Goal: Transaction & Acquisition: Purchase product/service

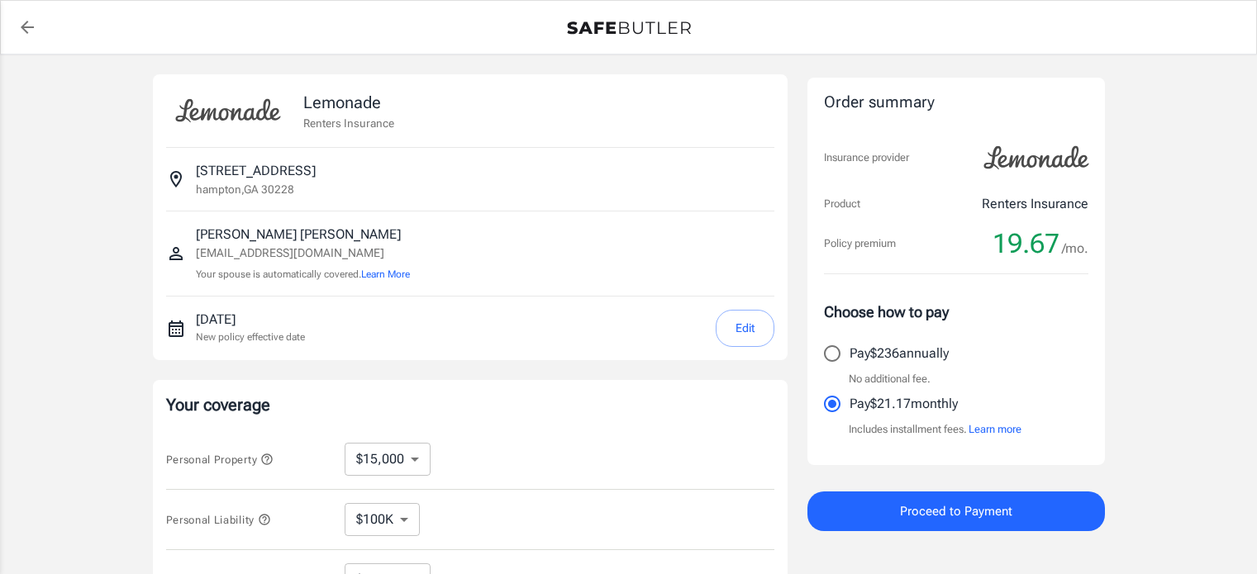
select select "15000"
select select "500"
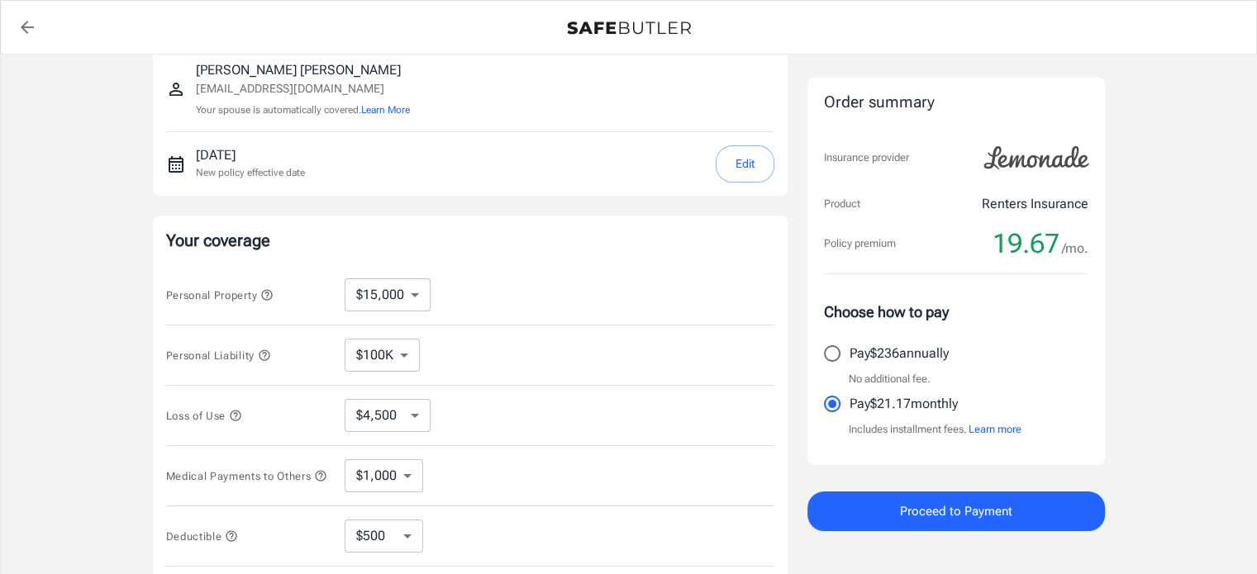
scroll to position [165, 0]
click at [409, 296] on select "$10,000 $15,000 $20,000 $25,000 $30,000 $40,000 $50,000 $100K $150K $200K $250K" at bounding box center [388, 294] width 86 height 33
select select "10000"
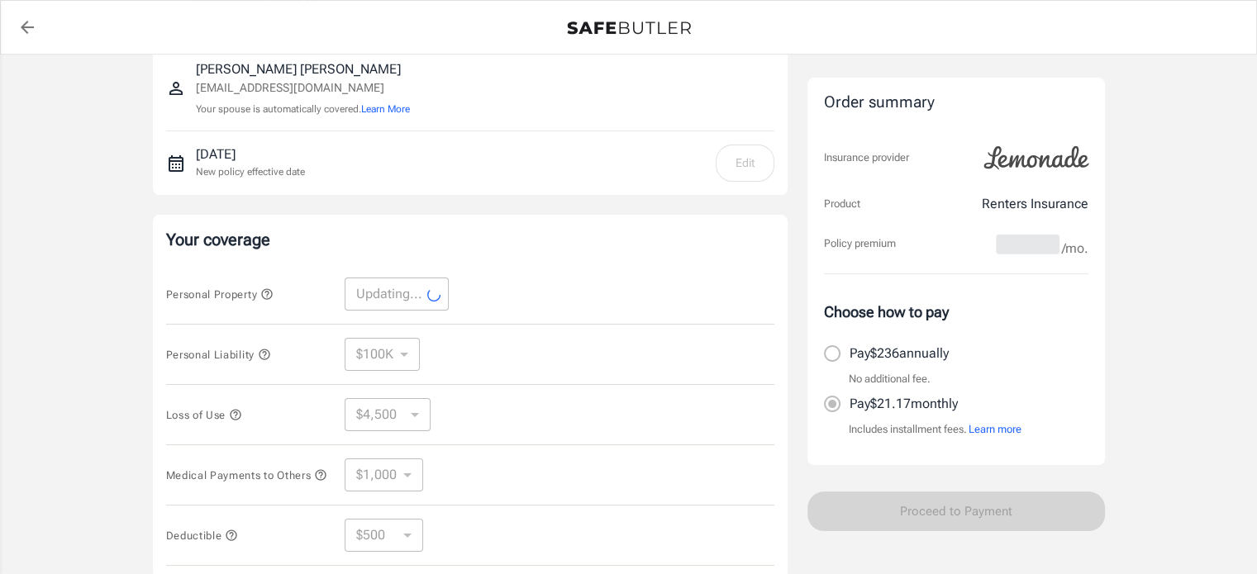
select select "10000"
select select "3000"
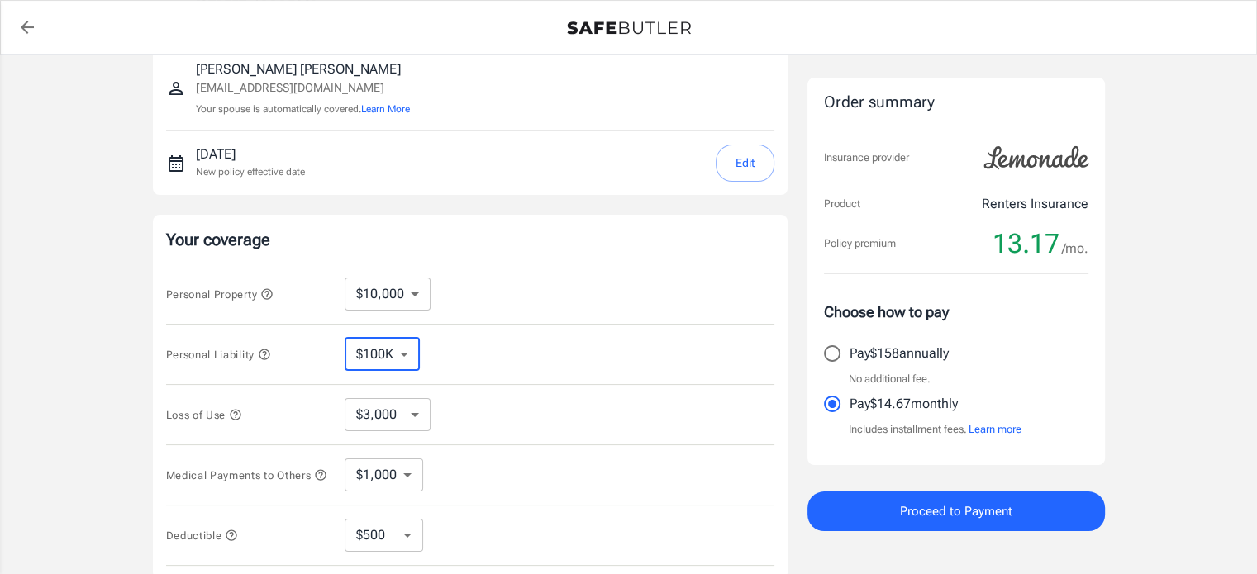
click at [410, 353] on select "$100K $300K $500K" at bounding box center [382, 354] width 75 height 33
click at [345, 338] on select "$100K $300K $500K" at bounding box center [382, 354] width 75 height 33
click at [412, 417] on select "$3,000 $6,000 $12,000 $21,000 $36,000 $60,000 $96,000 $153K $198K" at bounding box center [388, 414] width 86 height 33
click at [565, 360] on div "Personal Liability $100K $300K $500K ​" at bounding box center [470, 355] width 608 height 60
click at [411, 480] on select "$1,000 $3,000 $5,000" at bounding box center [384, 475] width 79 height 33
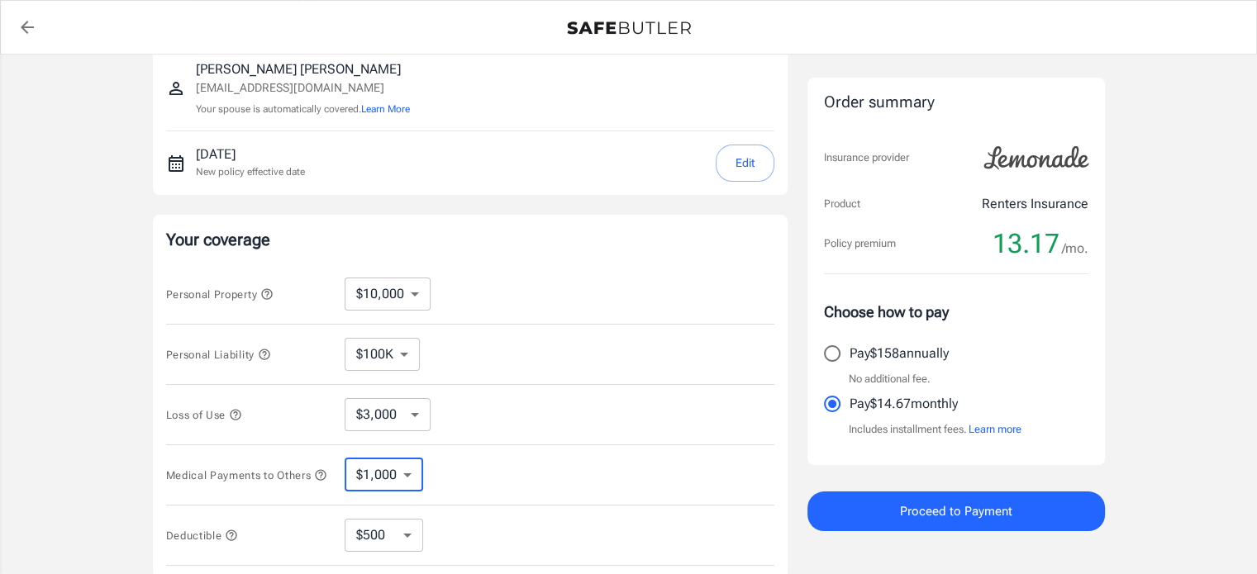
click at [556, 418] on div "Loss of Use $3,000 $6,000 $12,000 $21,000 $36,000 $60,000 $96,000 $153K $198K ​" at bounding box center [470, 415] width 608 height 60
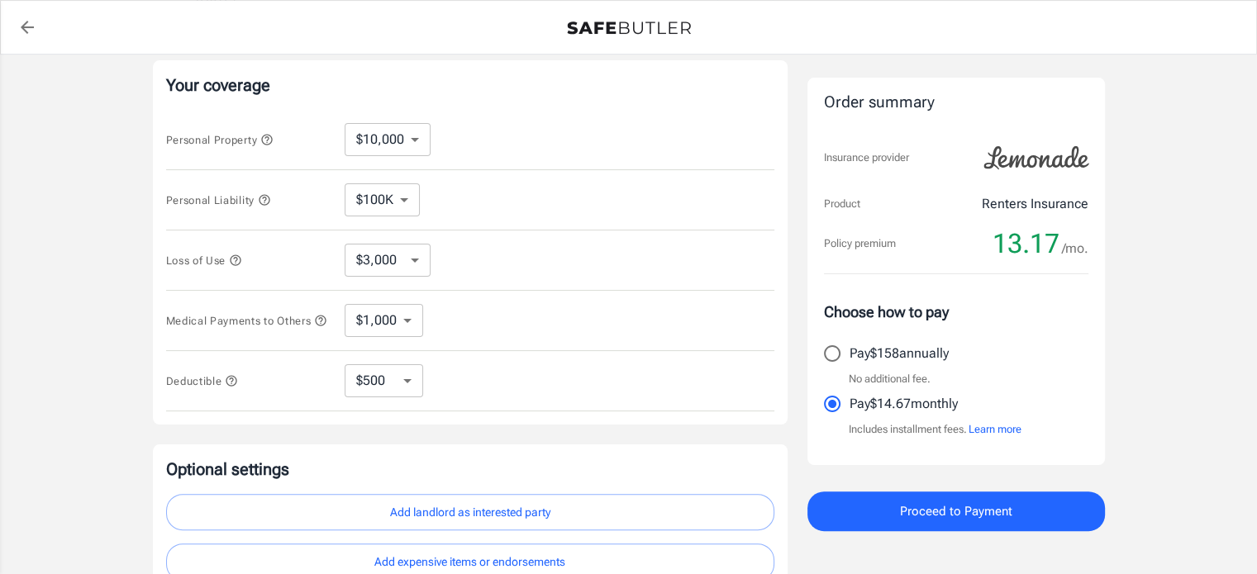
scroll to position [331, 0]
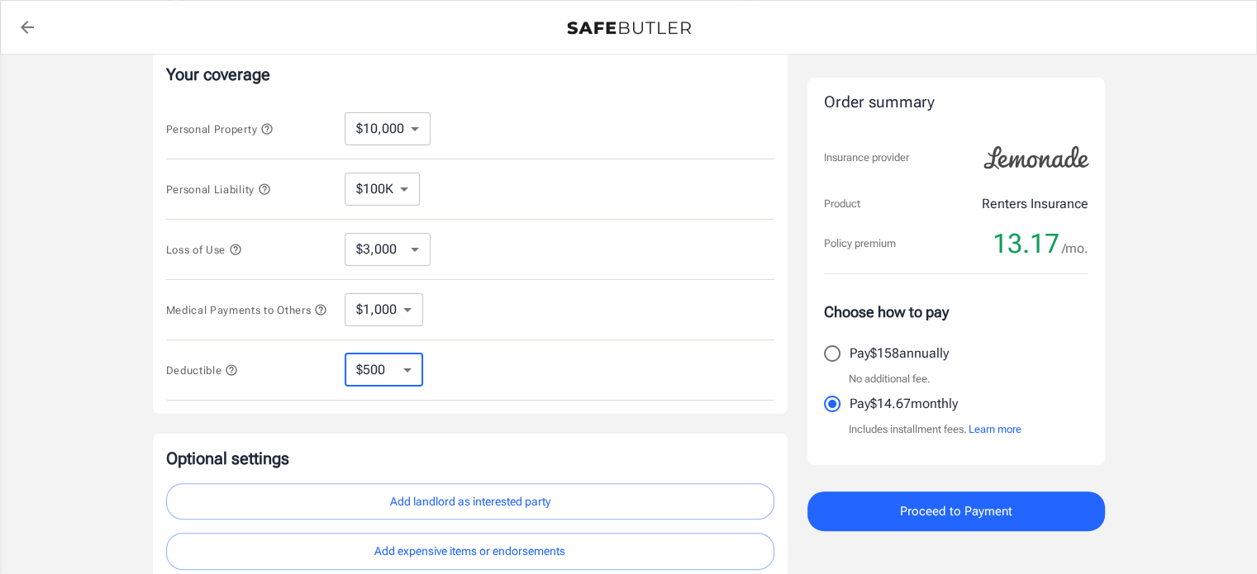
click at [408, 386] on select "$250 $500 $1,000 $2,500" at bounding box center [384, 370] width 79 height 33
select select "250"
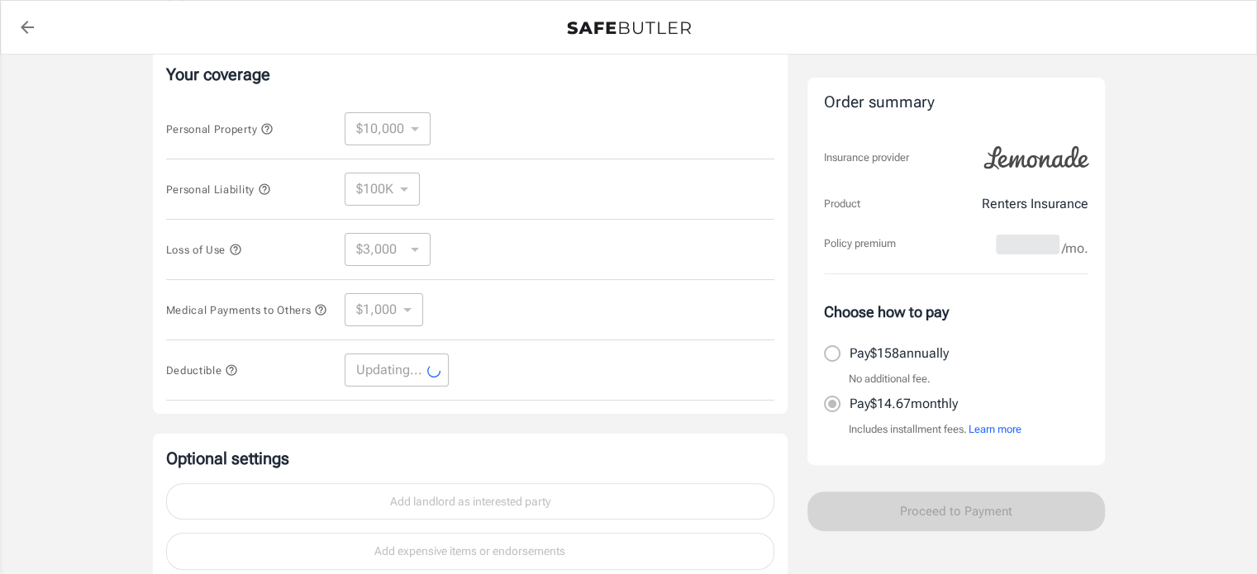
select select "250"
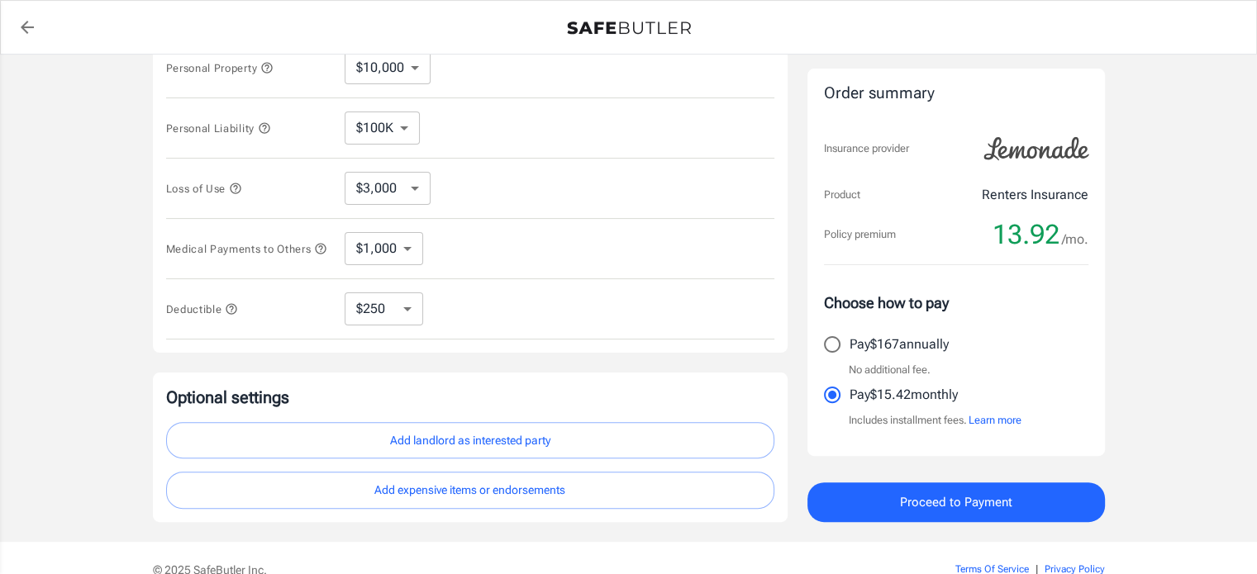
scroll to position [479, 0]
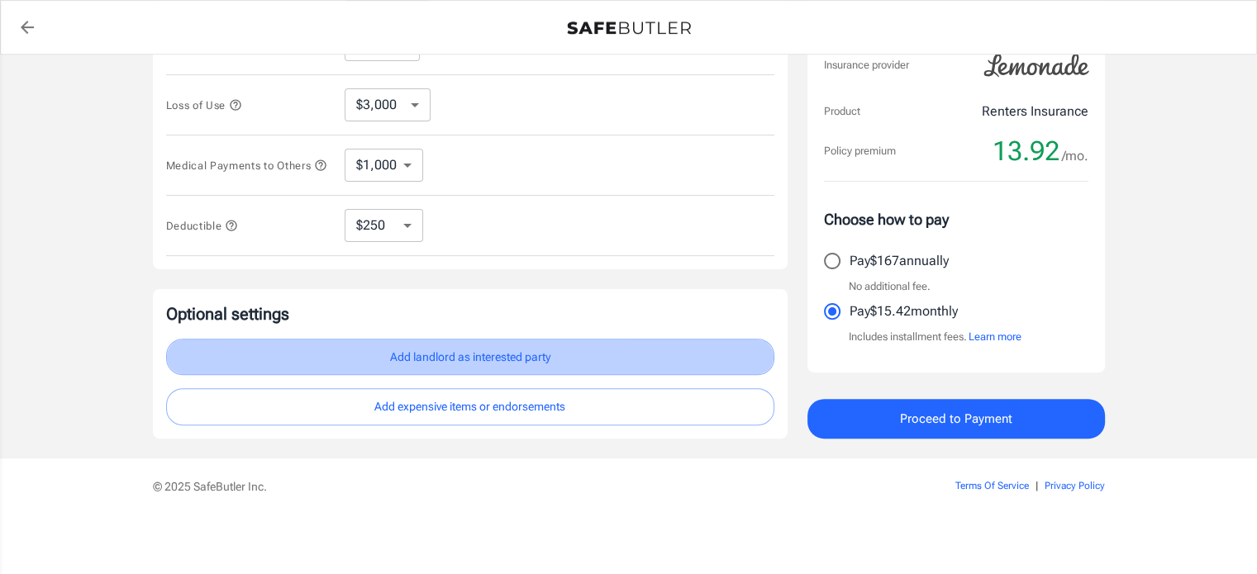
click at [476, 366] on button "Add landlord as interested party" at bounding box center [470, 357] width 608 height 37
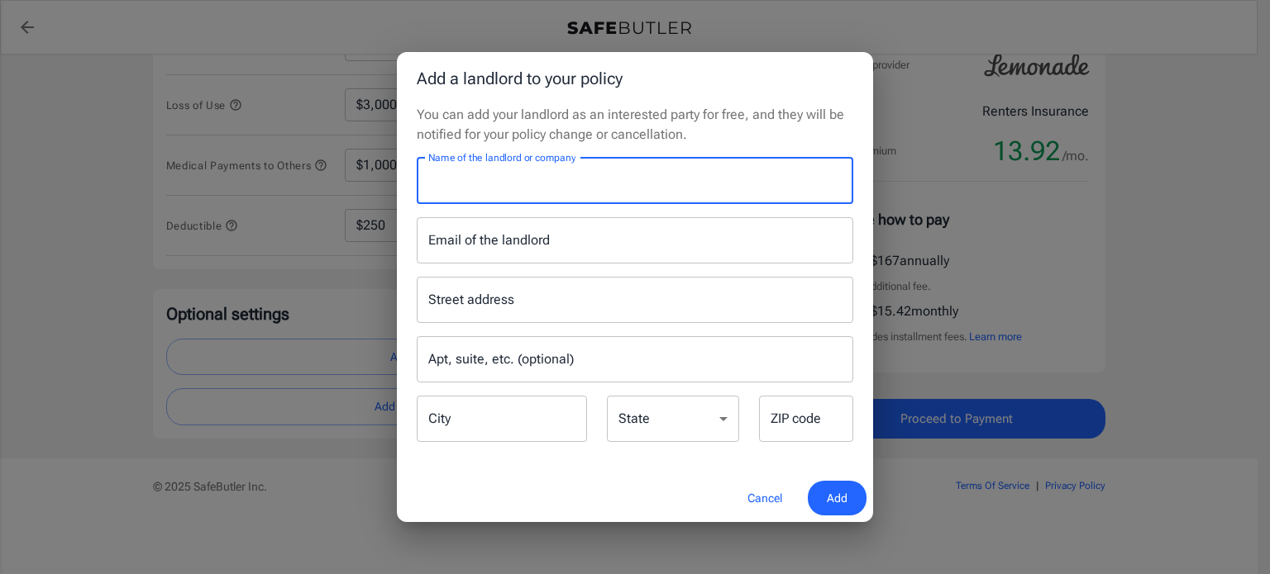
click at [475, 188] on input "Name of the landlord or company" at bounding box center [635, 181] width 436 height 46
type input "Villas of Hampton"
click at [538, 247] on input "Email of the landlord" at bounding box center [635, 240] width 436 height 46
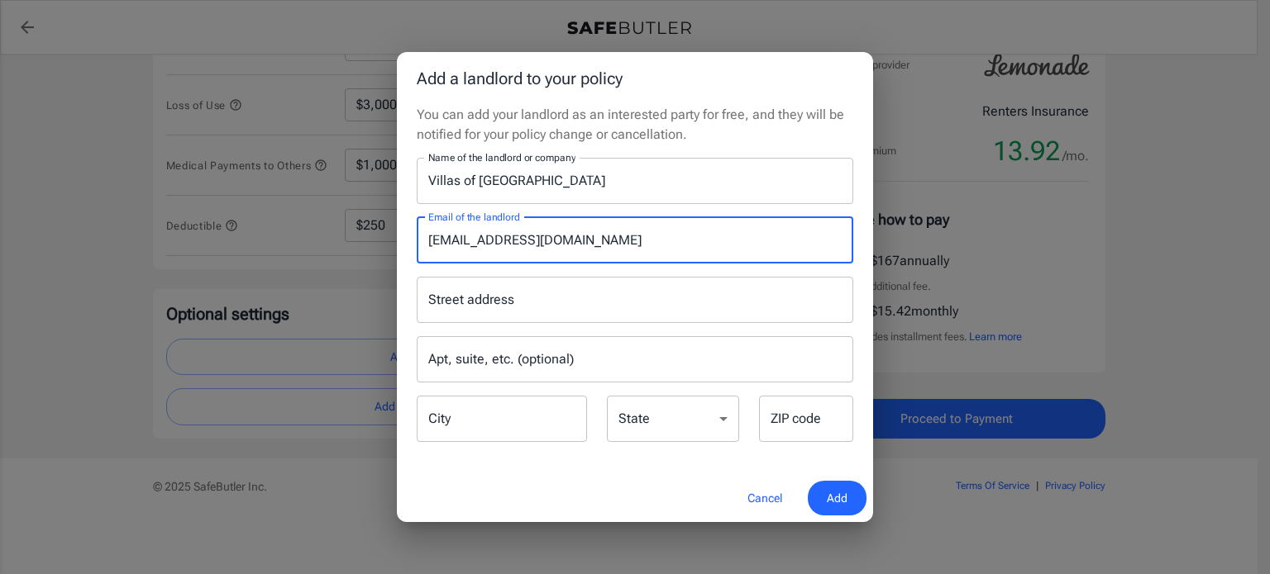
type input "Leasing@villasathamptonwmo.com"
click at [489, 304] on input "Street address" at bounding box center [635, 299] width 422 height 31
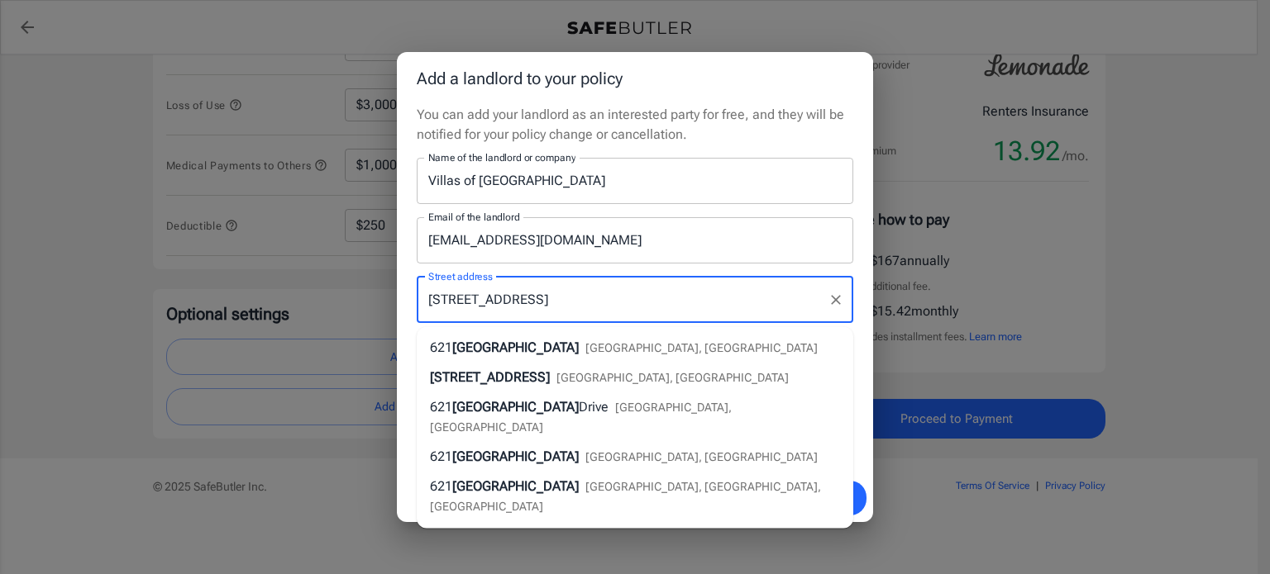
click at [479, 346] on span "Villa View Way" at bounding box center [515, 348] width 126 height 16
type input "621 Villa View Way"
type input "Lovejoy"
select select "GA"
type input "30228"
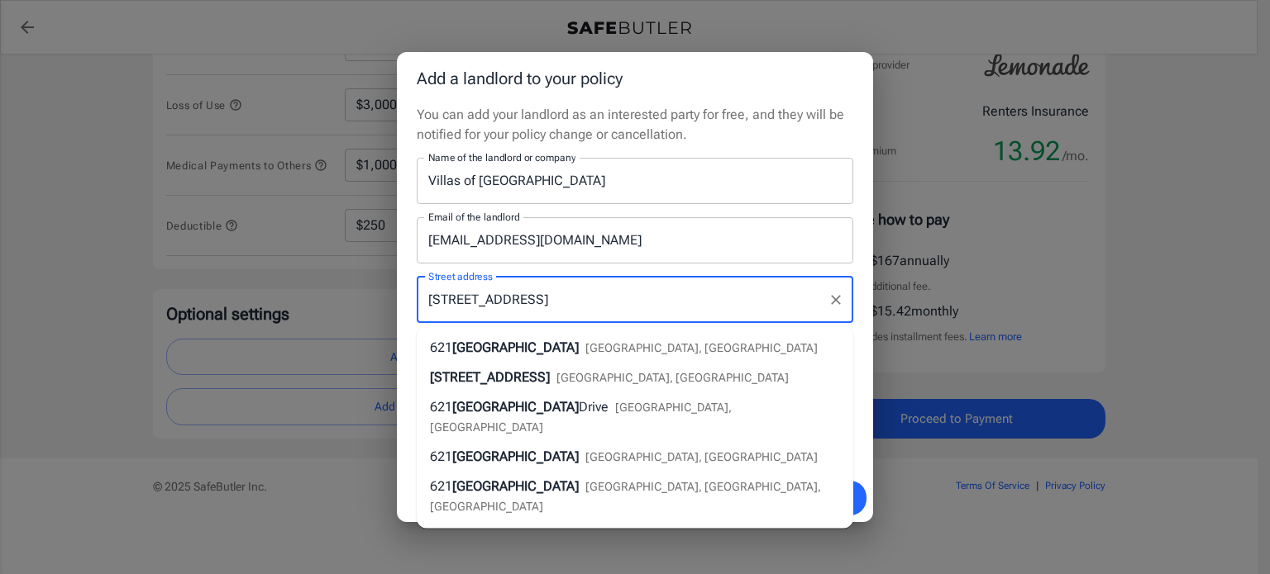
type input "621 Villa View Way"
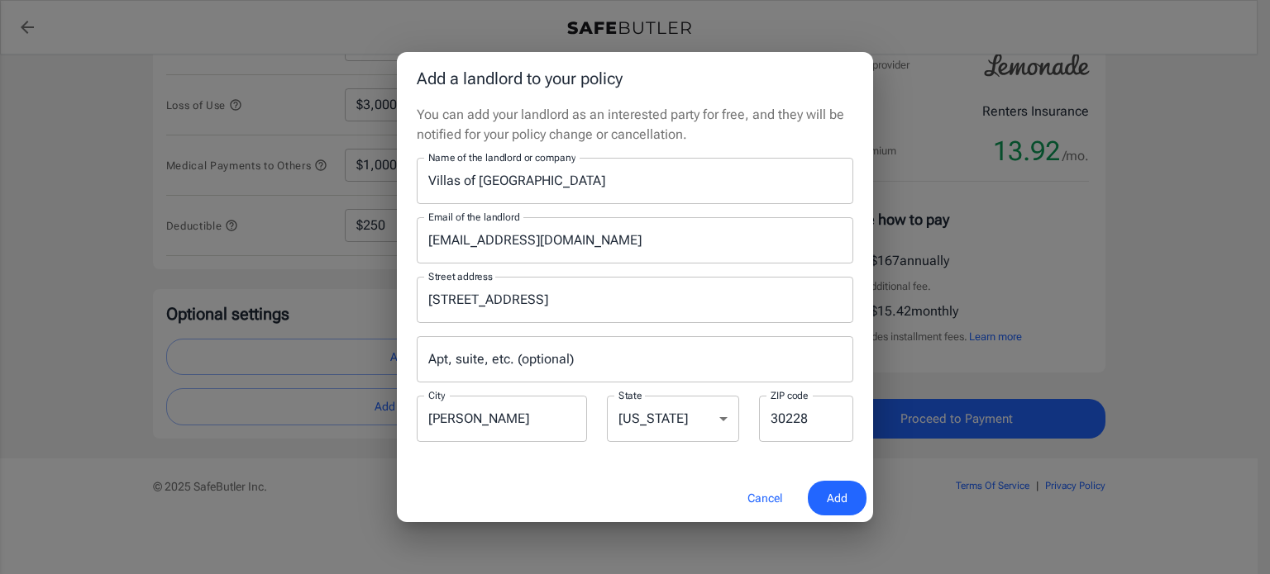
click at [846, 502] on span "Add" at bounding box center [837, 499] width 21 height 21
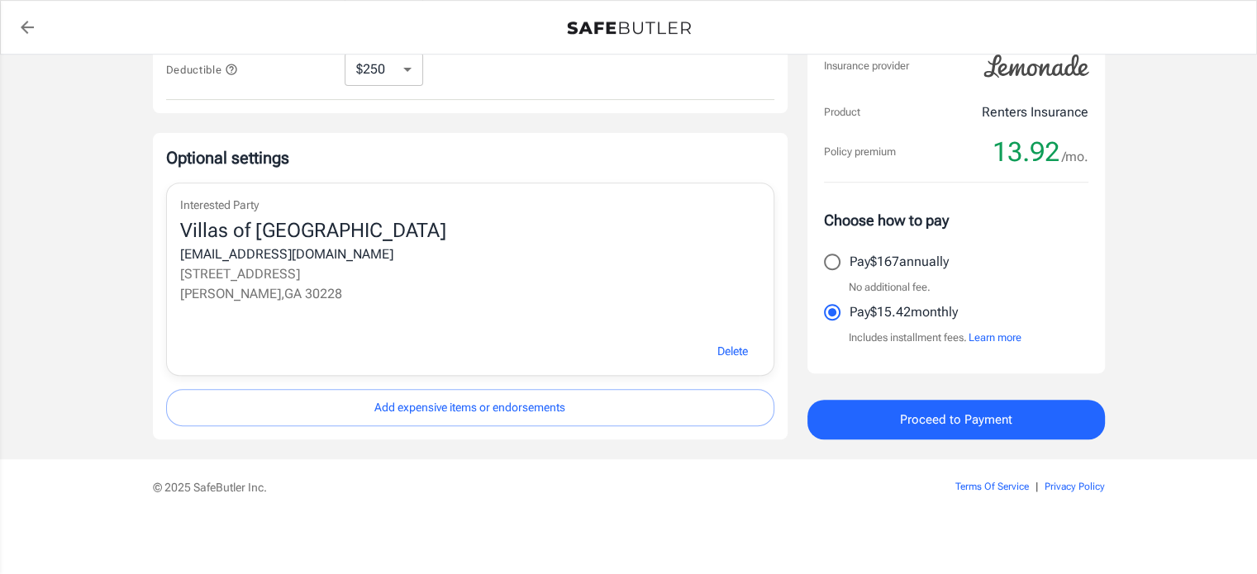
scroll to position [635, 0]
click at [885, 418] on button "Proceed to Payment" at bounding box center [957, 419] width 298 height 40
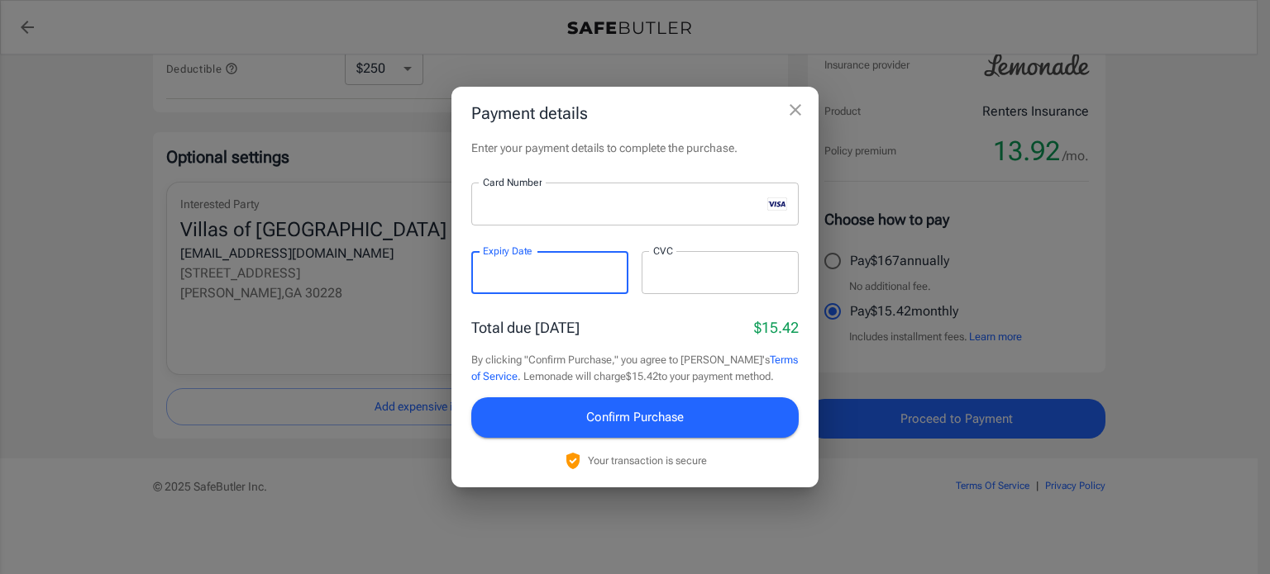
click at [691, 263] on div at bounding box center [719, 272] width 157 height 43
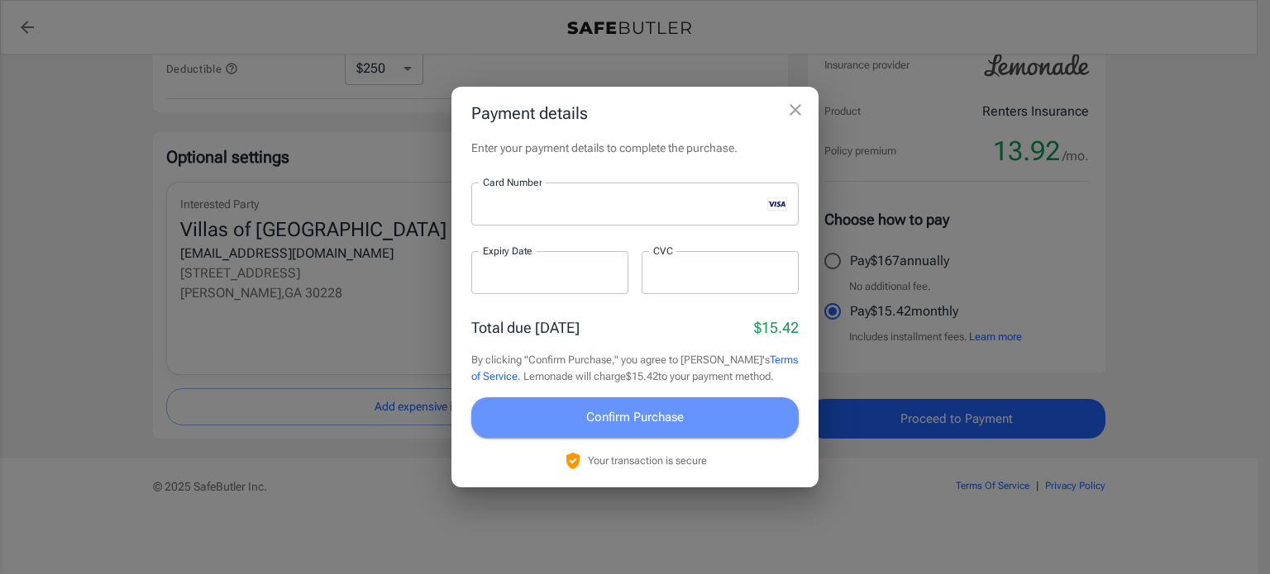
click at [673, 414] on span "Confirm Purchase" at bounding box center [635, 417] width 98 height 21
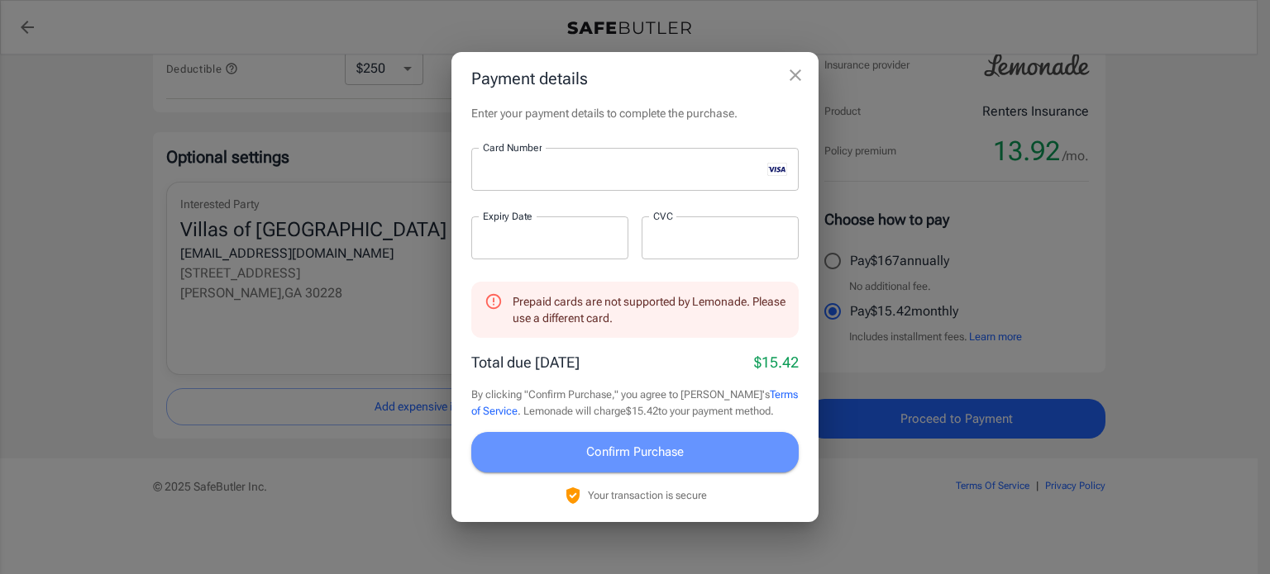
click at [698, 448] on button "Confirm Purchase" at bounding box center [634, 452] width 327 height 40
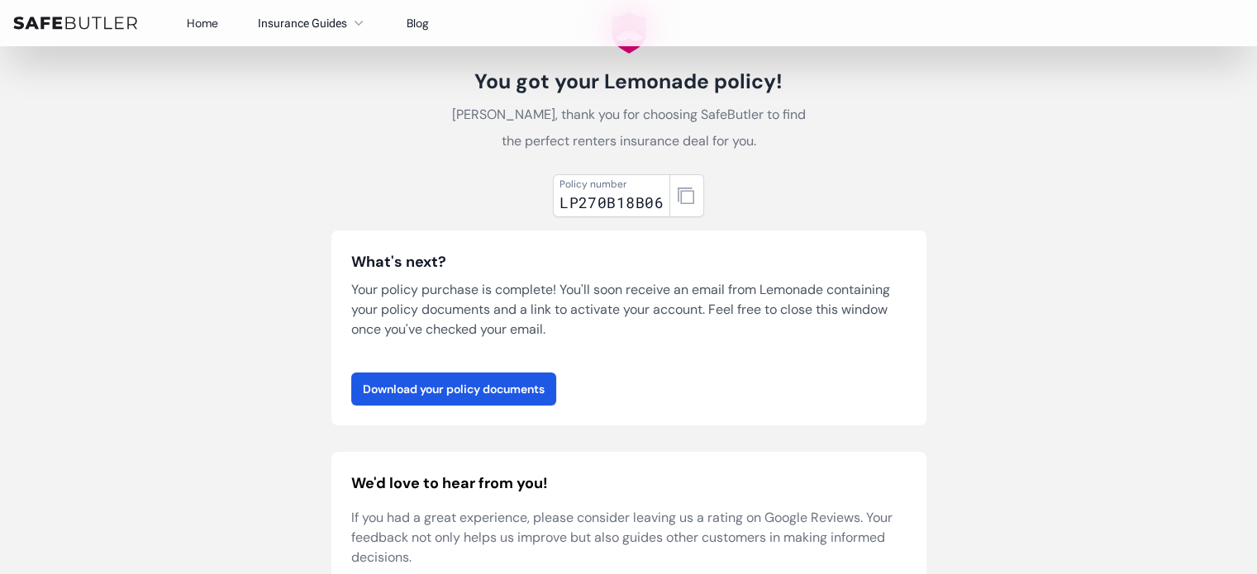
scroll to position [83, 0]
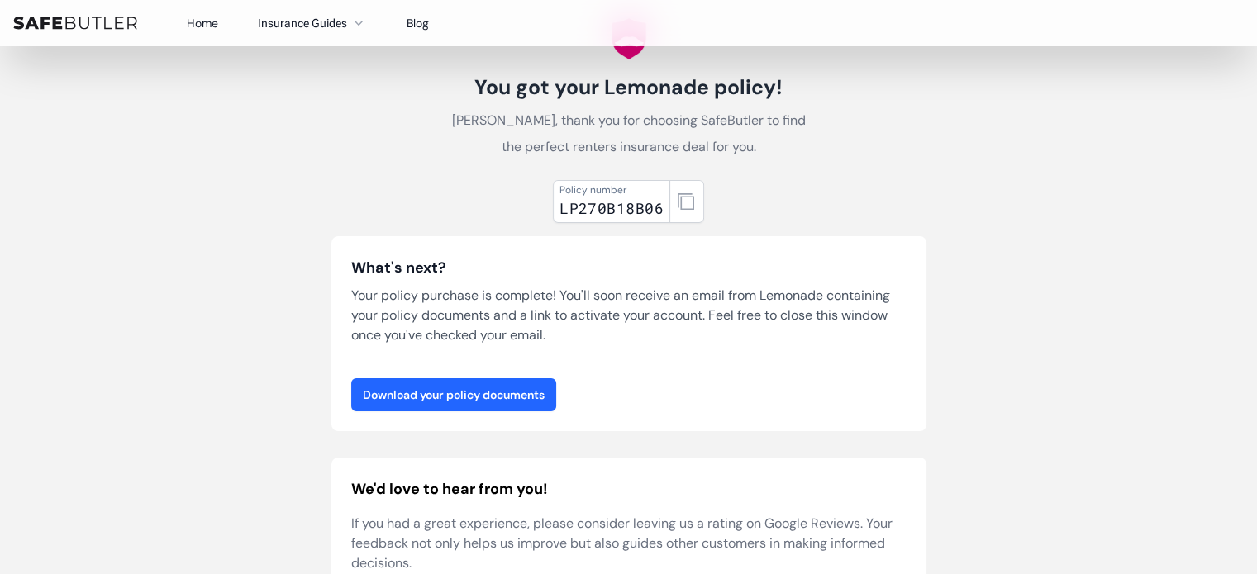
click at [512, 390] on link "Download your policy documents" at bounding box center [453, 395] width 205 height 33
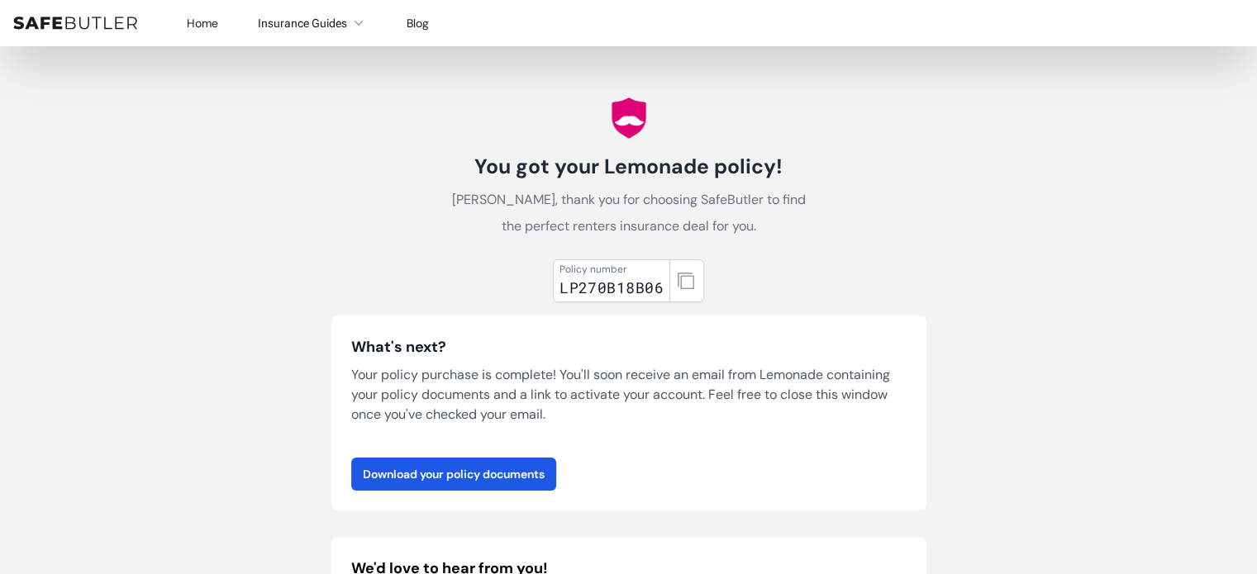
scroll to position [0, 0]
